Goal: Navigation & Orientation: Find specific page/section

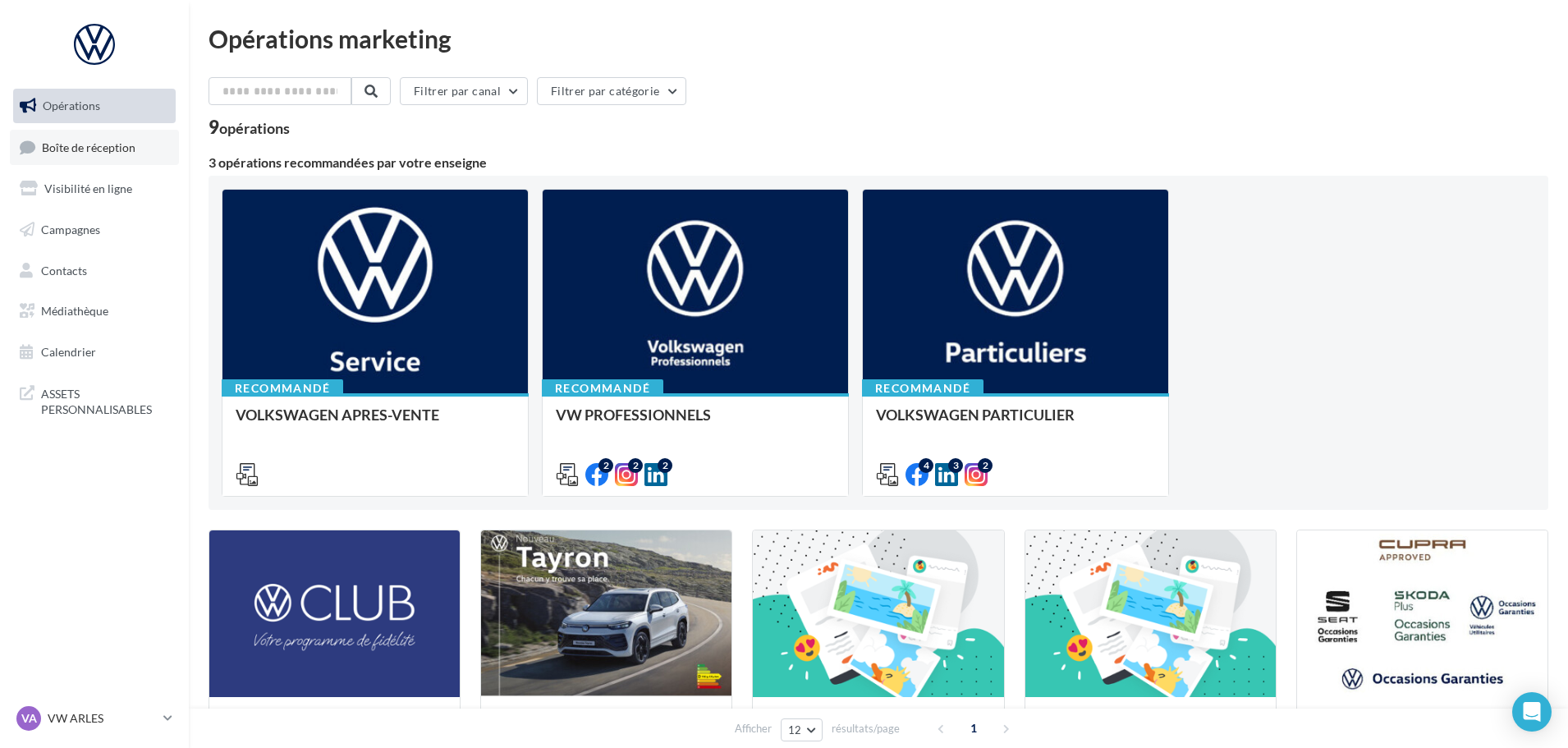
click at [42, 147] on span "Boîte de réception" at bounding box center [89, 146] width 94 height 14
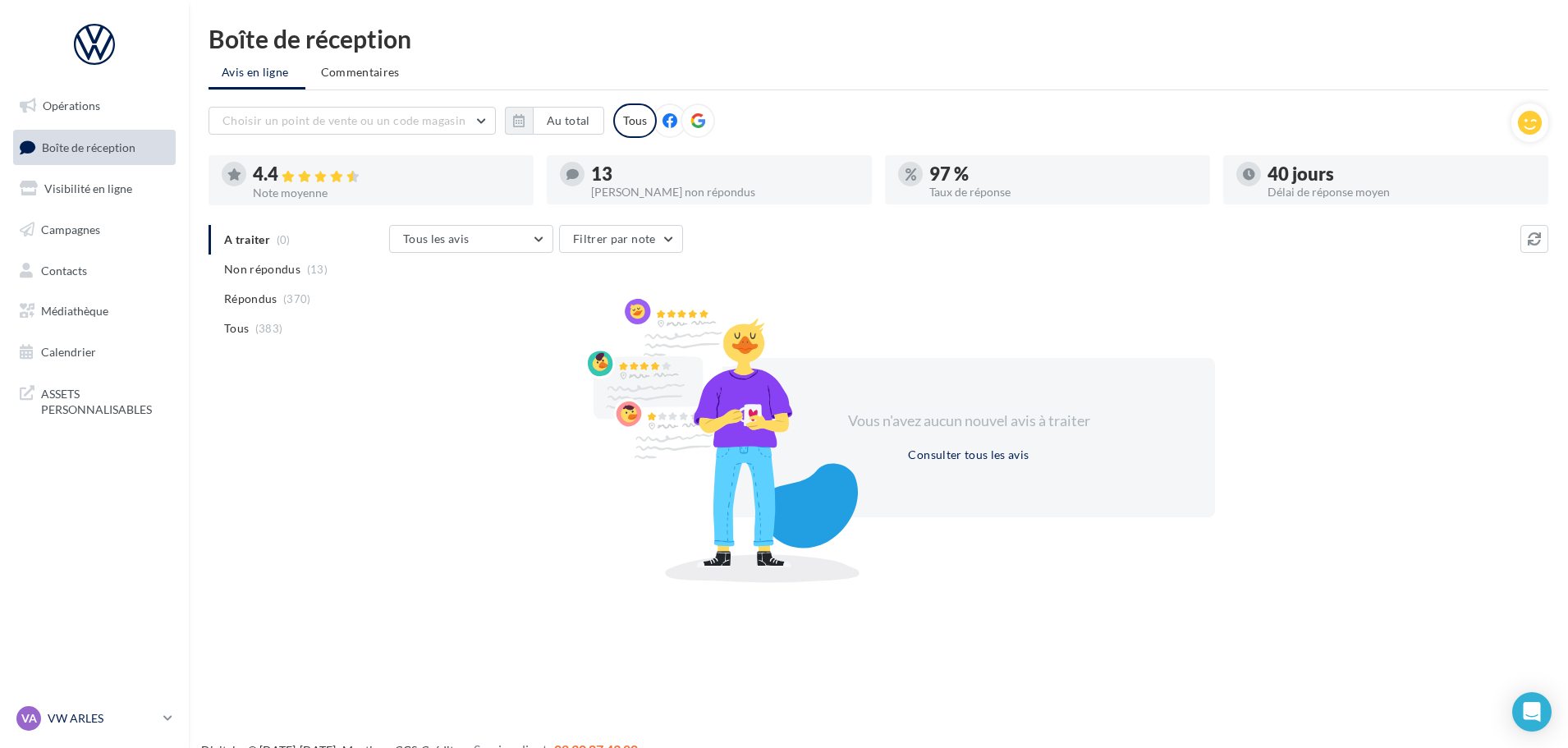
click at [169, 717] on icon at bounding box center [167, 717] width 9 height 14
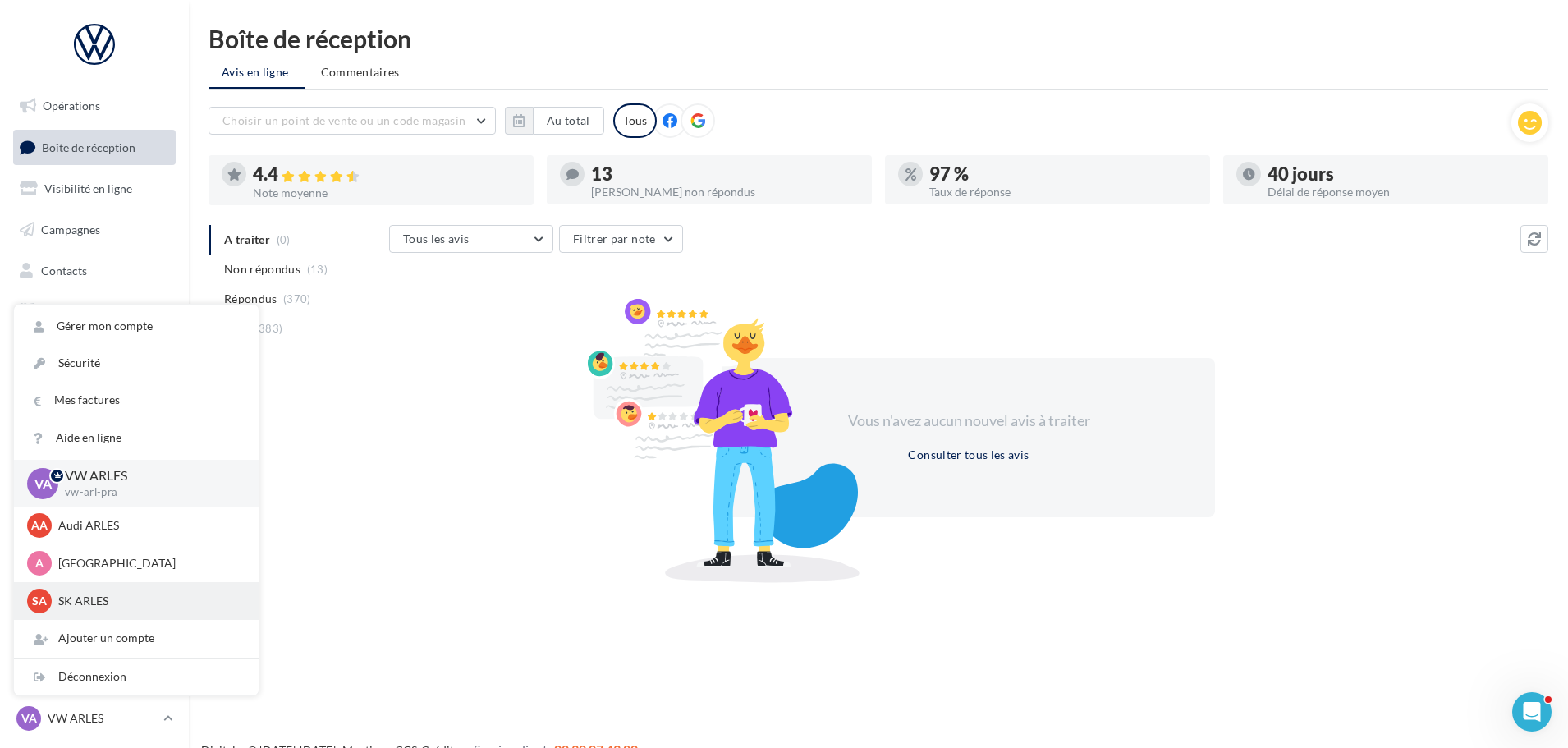
click at [106, 588] on div "SA SK ARLES sk-arle-ppra" at bounding box center [136, 601] width 245 height 38
click at [83, 603] on p "SK ARLES" at bounding box center [148, 601] width 181 height 16
click at [26, 592] on div "SA SK ARLES sk-arle-ppra" at bounding box center [136, 601] width 245 height 38
click at [68, 570] on p "[GEOGRAPHIC_DATA]" at bounding box center [148, 563] width 181 height 16
